Goal: Information Seeking & Learning: Learn about a topic

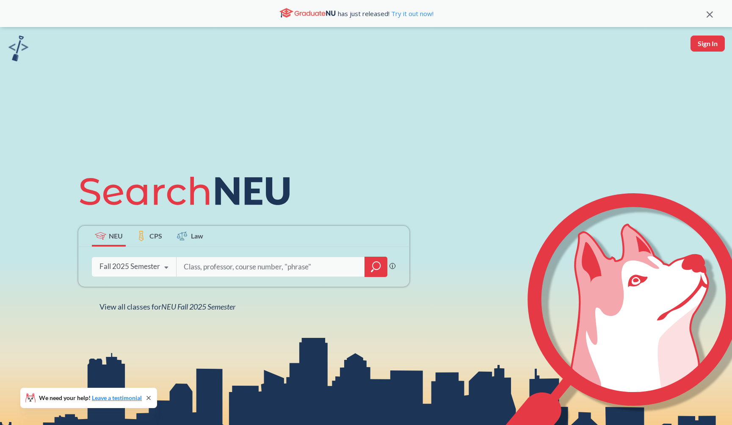
click at [362, 271] on div at bounding box center [282, 266] width 212 height 19
click at [375, 271] on icon "magnifying glass" at bounding box center [376, 267] width 10 height 12
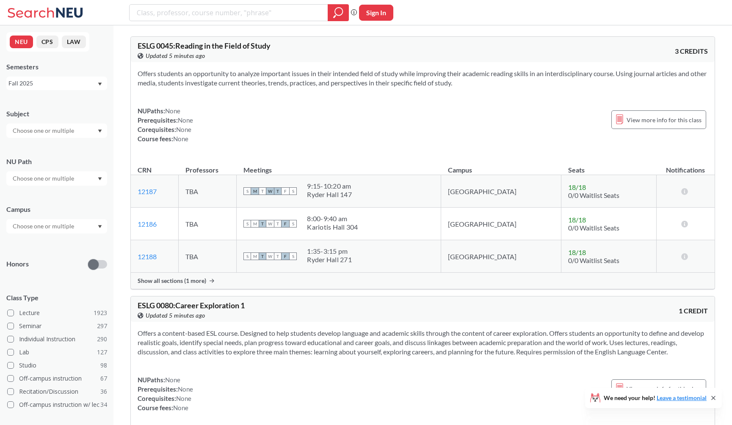
click at [360, 133] on div "NUPaths: None Prerequisites: None Corequisites: None Course fees: None View mor…" at bounding box center [423, 124] width 570 height 37
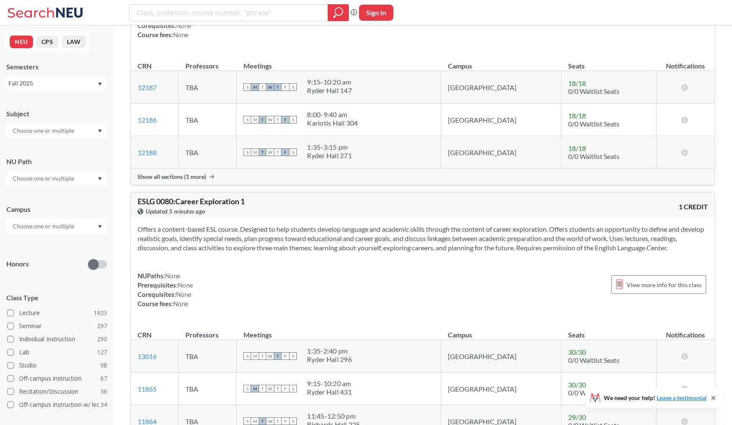
scroll to position [271, 0]
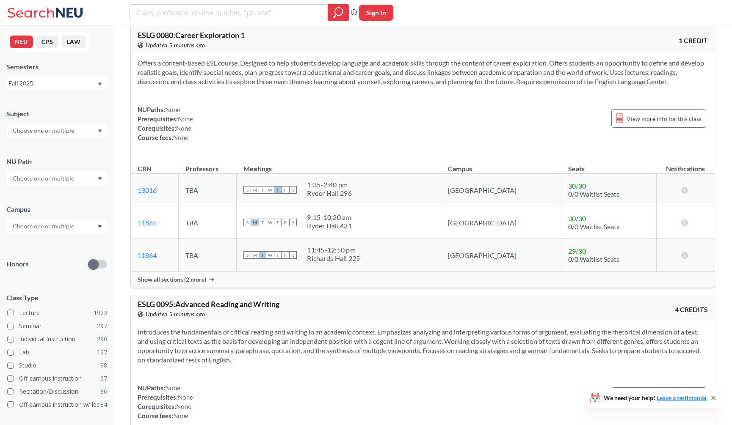
click at [58, 127] on input "text" at bounding box center [43, 131] width 71 height 10
click at [56, 148] on div "CS ( 115 )" at bounding box center [59, 145] width 96 height 9
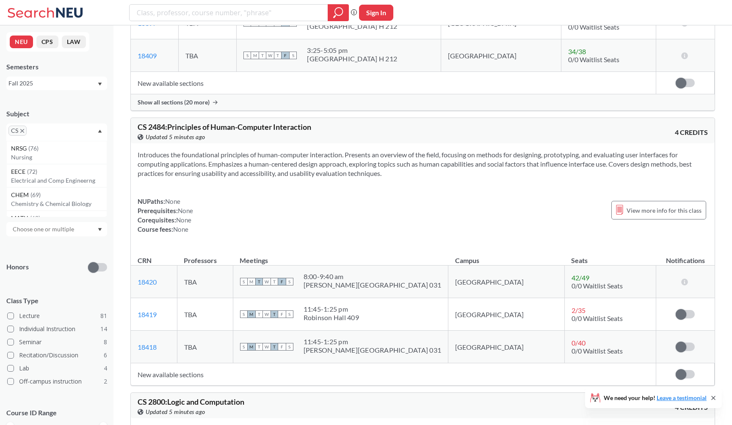
scroll to position [2632, 0]
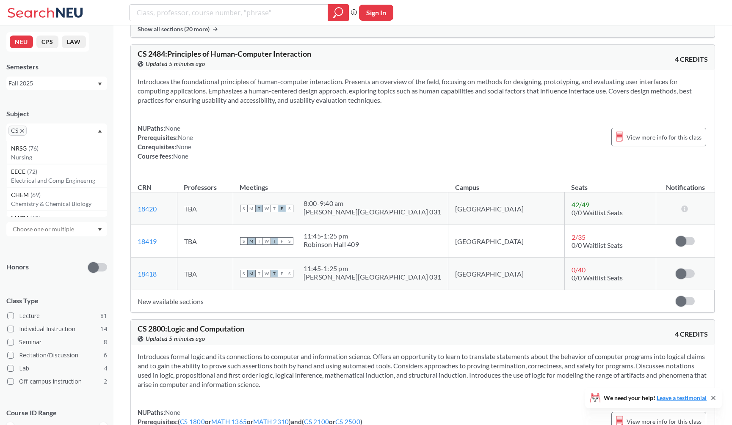
click at [328, 173] on div "Introduces the foundational principles of human-computer interaction. Presents …" at bounding box center [423, 122] width 584 height 104
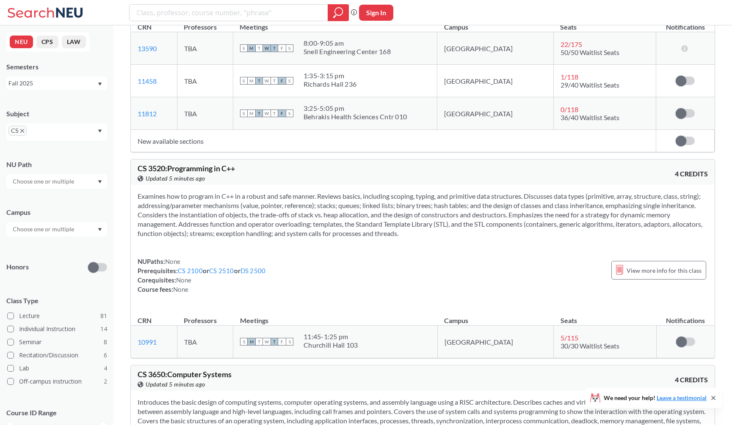
scroll to position [4436, 0]
click at [483, 210] on section "Examines how to program in C++ in a robust and safe manner. Reviews basics, inc…" at bounding box center [423, 214] width 570 height 47
click at [478, 203] on section "Examines how to program in C++ in a robust and safe manner. Reviews basics, inc…" at bounding box center [423, 214] width 570 height 47
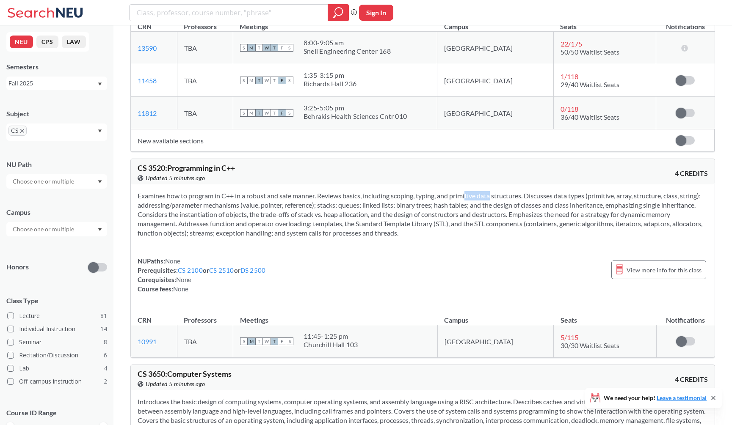
click at [478, 203] on section "Examines how to program in C++ in a robust and safe manner. Reviews basics, inc…" at bounding box center [423, 214] width 570 height 47
click at [478, 214] on section "Examines how to program in C++ in a robust and safe manner. Reviews basics, inc…" at bounding box center [423, 214] width 570 height 47
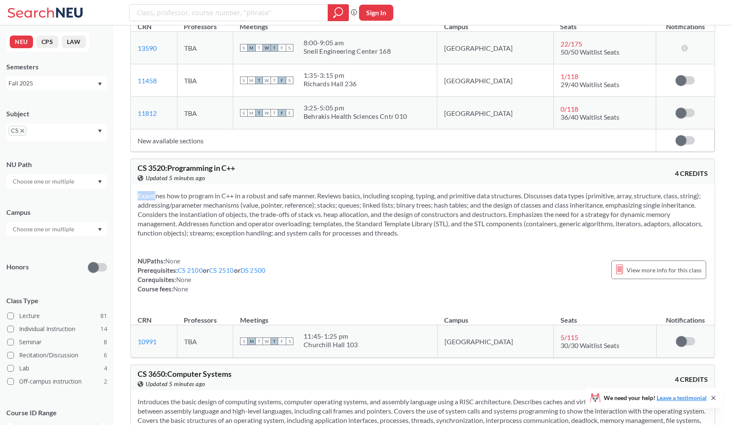
click at [485, 207] on section "Examines how to program in C++ in a robust and safe manner. Reviews basics, inc…" at bounding box center [423, 214] width 570 height 47
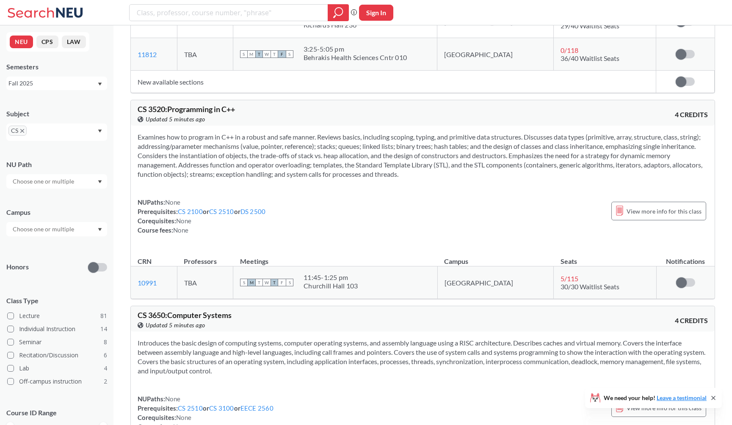
scroll to position [4498, 0]
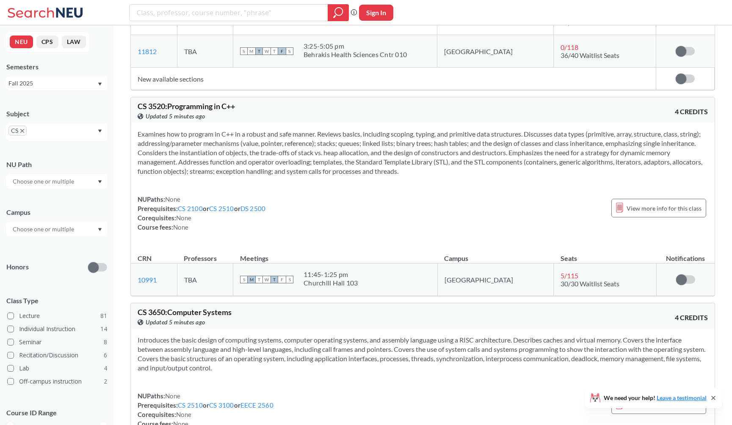
click at [454, 176] on section "Examines how to program in C++ in a robust and safe manner. Reviews basics, inc…" at bounding box center [423, 153] width 570 height 47
click at [451, 176] on section "Examines how to program in C++ in a robust and safe manner. Reviews basics, inc…" at bounding box center [423, 153] width 570 height 47
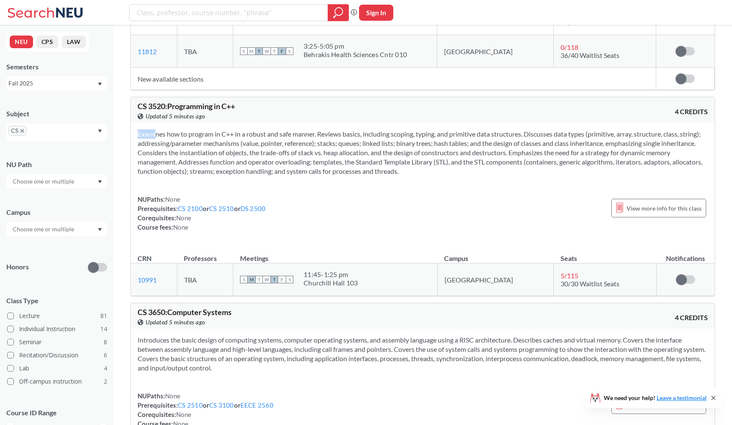
click at [451, 176] on section "Examines how to program in C++ in a robust and safe manner. Reviews basics, inc…" at bounding box center [423, 153] width 570 height 47
click at [452, 176] on section "Examines how to program in C++ in a robust and safe manner. Reviews basics, inc…" at bounding box center [423, 153] width 570 height 47
click at [457, 176] on section "Examines how to program in C++ in a robust and safe manner. Reviews basics, inc…" at bounding box center [423, 153] width 570 height 47
click at [461, 176] on section "Examines how to program in C++ in a robust and safe manner. Reviews basics, inc…" at bounding box center [423, 153] width 570 height 47
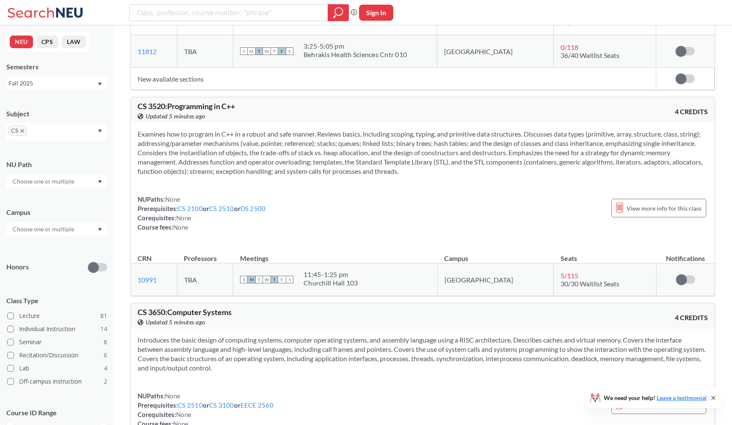
click at [461, 176] on section "Examines how to program in C++ in a robust and safe manner. Reviews basics, inc…" at bounding box center [423, 153] width 570 height 47
click at [469, 176] on section "Examines how to program in C++ in a robust and safe manner. Reviews basics, inc…" at bounding box center [423, 153] width 570 height 47
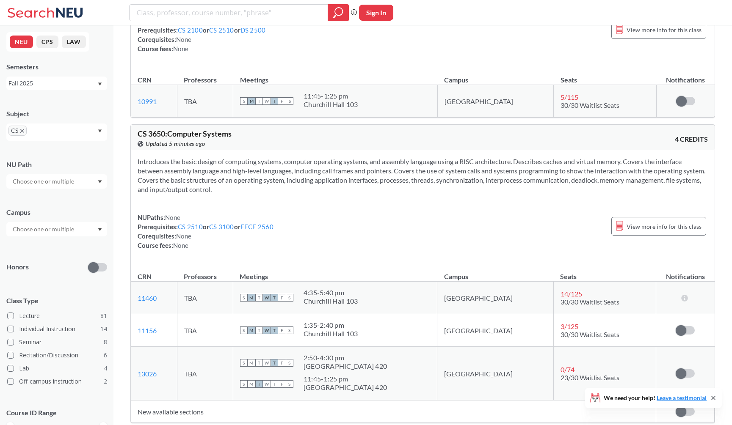
scroll to position [4690, 0]
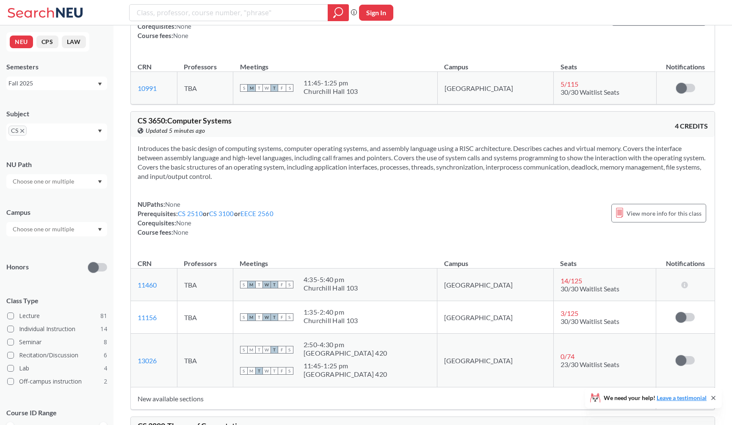
click at [466, 181] on section "Introduces the basic design of computing systems, computer operating systems, a…" at bounding box center [423, 162] width 570 height 37
click at [472, 181] on section "Introduces the basic design of computing systems, computer operating systems, a…" at bounding box center [423, 162] width 570 height 37
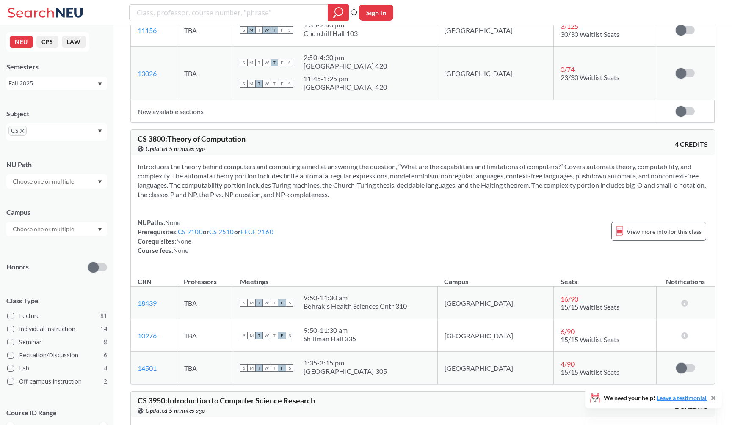
scroll to position [4982, 0]
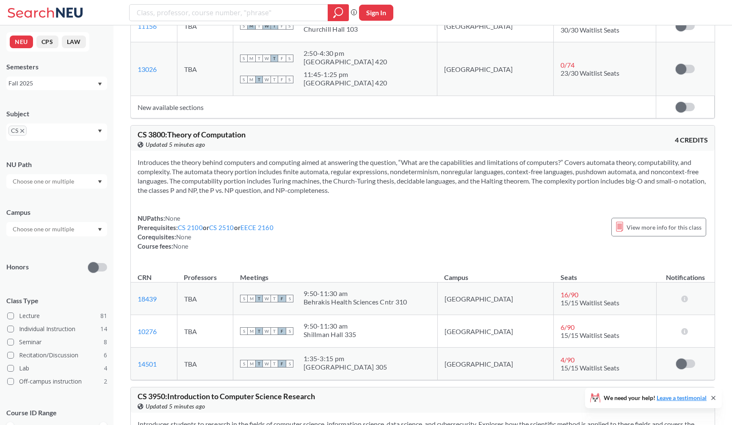
click at [471, 207] on div "Introduces the theory behind computers and computing aimed at answering the que…" at bounding box center [423, 207] width 584 height 113
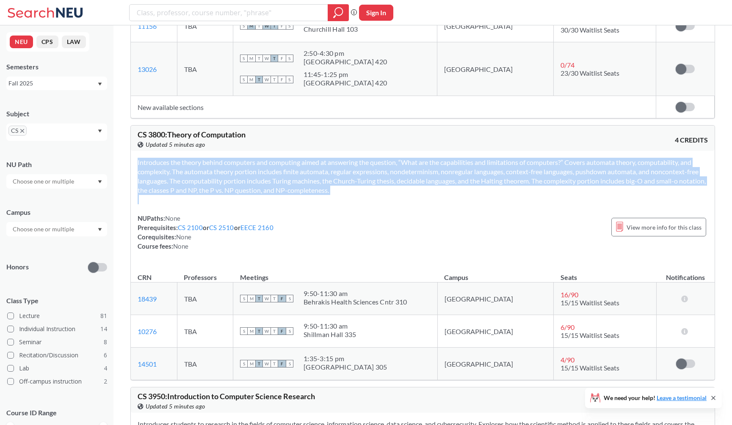
click at [471, 207] on div "Introduces the theory behind computers and computing aimed at answering the que…" at bounding box center [423, 207] width 584 height 113
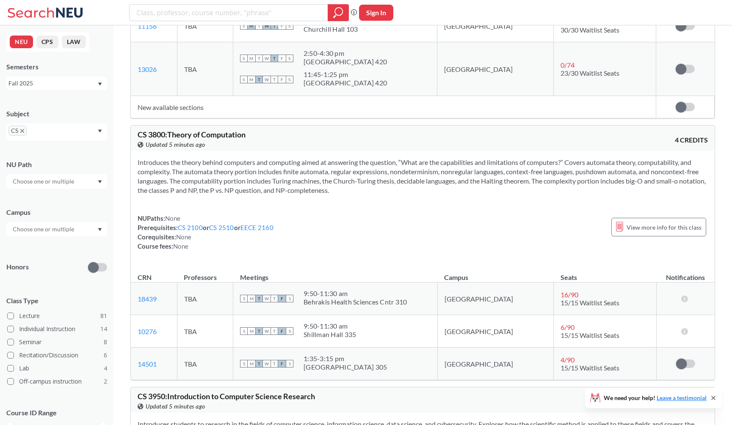
click at [471, 195] on section "Introduces the theory behind computers and computing aimed at answering the que…" at bounding box center [423, 176] width 570 height 37
click at [477, 195] on section "Introduces the theory behind computers and computing aimed at answering the que…" at bounding box center [423, 176] width 570 height 37
click at [484, 195] on section "Introduces the theory behind computers and computing aimed at answering the que…" at bounding box center [423, 176] width 570 height 37
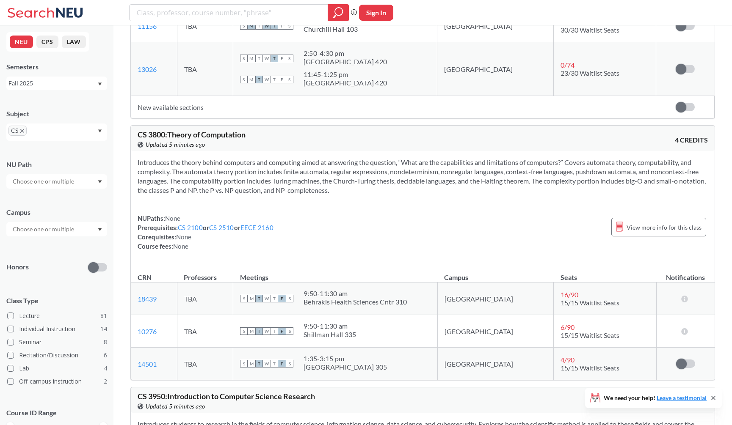
click at [490, 195] on section "Introduces the theory behind computers and computing aimed at answering the que…" at bounding box center [423, 176] width 570 height 37
click at [489, 195] on section "Introduces the theory behind computers and computing aimed at answering the que…" at bounding box center [423, 176] width 570 height 37
click at [481, 195] on section "Introduces the theory behind computers and computing aimed at answering the que…" at bounding box center [423, 176] width 570 height 37
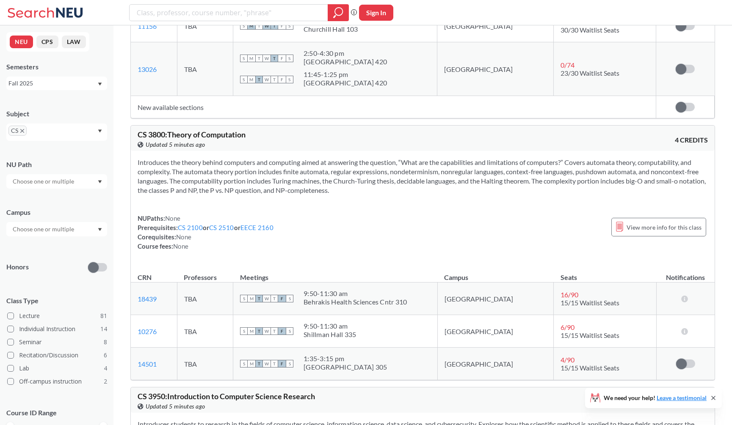
click at [478, 195] on section "Introduces the theory behind computers and computing aimed at answering the que…" at bounding box center [423, 176] width 570 height 37
click at [474, 195] on section "Introduces the theory behind computers and computing aimed at answering the que…" at bounding box center [423, 176] width 570 height 37
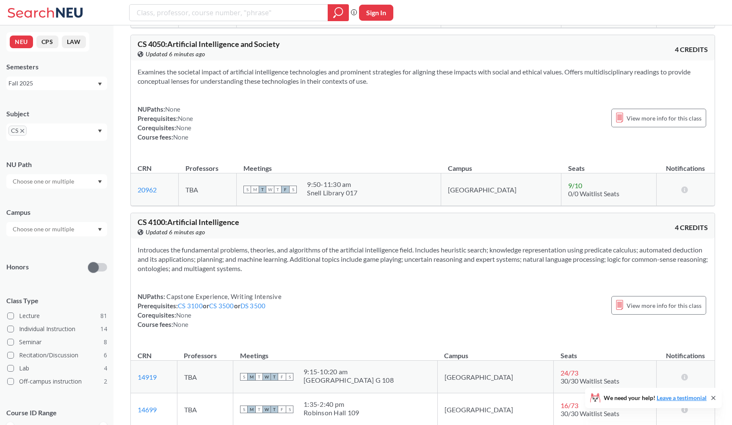
scroll to position [5494, 0]
